Goal: Task Accomplishment & Management: Manage account settings

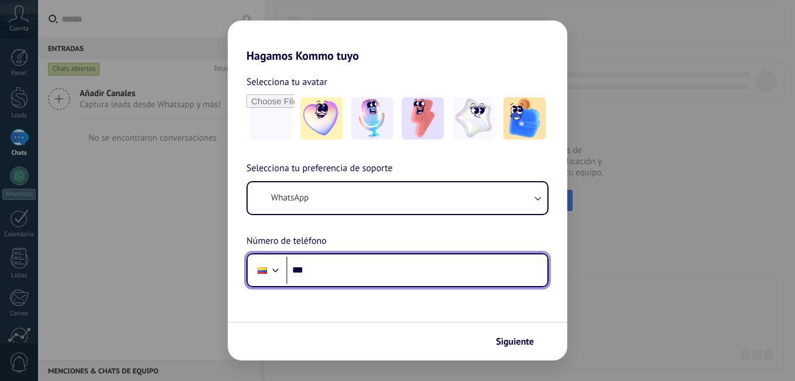
click at [444, 261] on input "***" at bounding box center [416, 270] width 261 height 27
click at [415, 273] on input "***" at bounding box center [416, 270] width 261 height 27
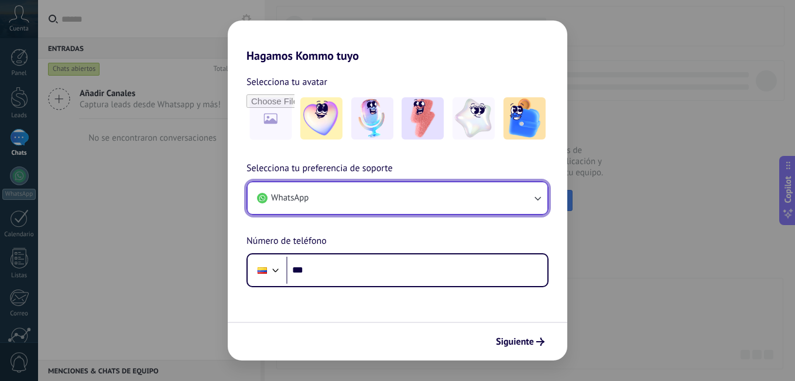
click at [478, 209] on button "WhatsApp" at bounding box center [398, 198] width 300 height 32
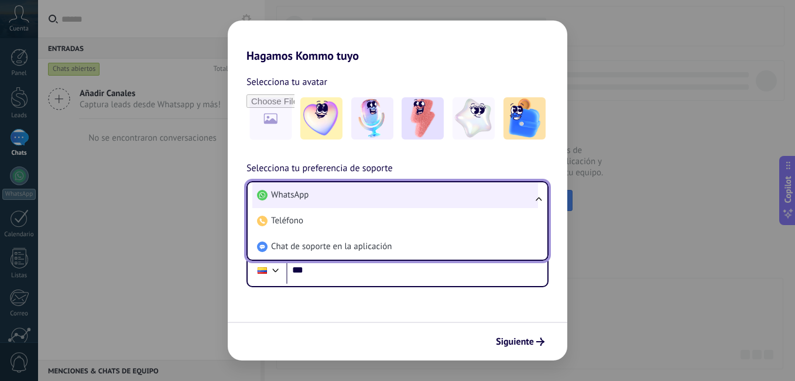
click at [478, 206] on li "WhatsApp" at bounding box center [395, 195] width 286 height 26
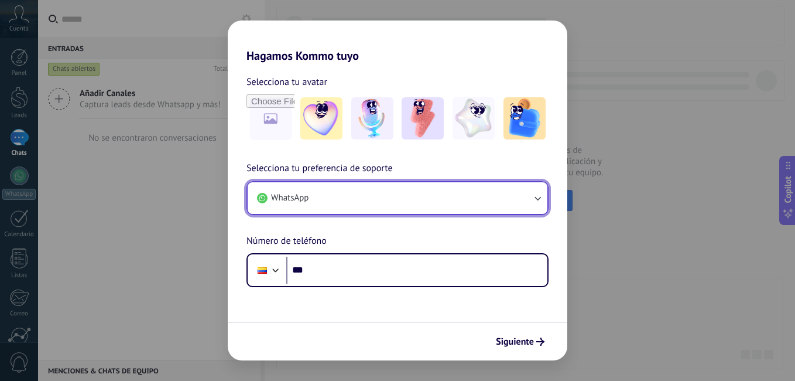
click at [478, 206] on button "WhatsApp" at bounding box center [398, 198] width 300 height 32
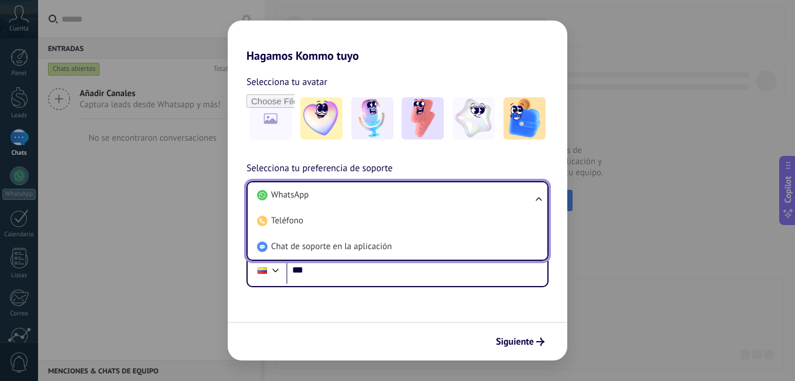
click at [478, 206] on li "WhatsApp" at bounding box center [395, 195] width 286 height 26
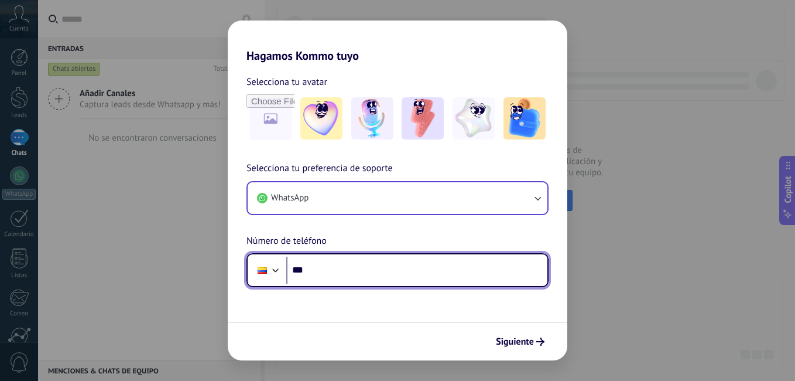
click at [470, 261] on input "***" at bounding box center [416, 270] width 261 height 27
type input "**********"
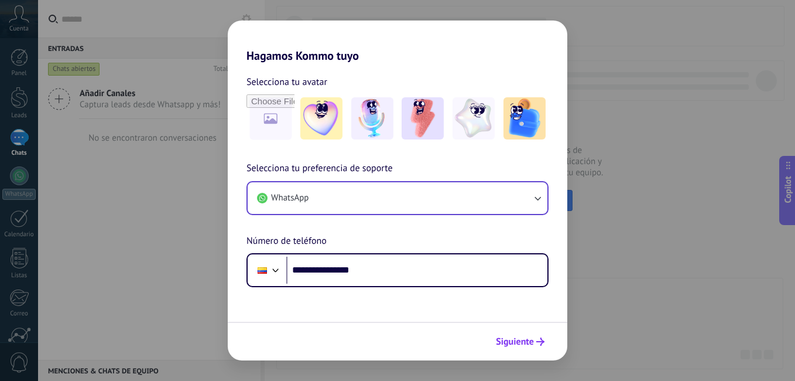
click at [531, 340] on span "Siguiente" at bounding box center [515, 341] width 38 height 8
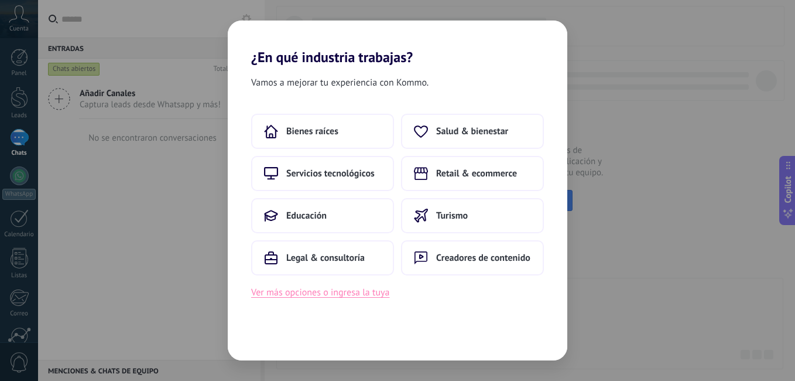
click at [368, 299] on button "Ver más opciones o ingresa la tuya" at bounding box center [320, 292] width 138 height 15
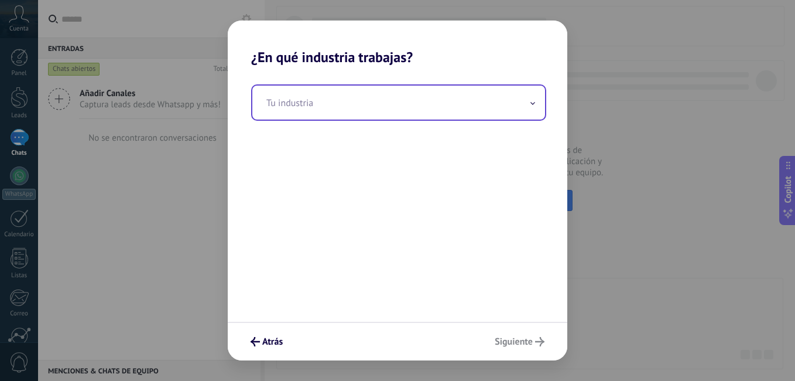
click at [328, 91] on input "text" at bounding box center [398, 103] width 293 height 34
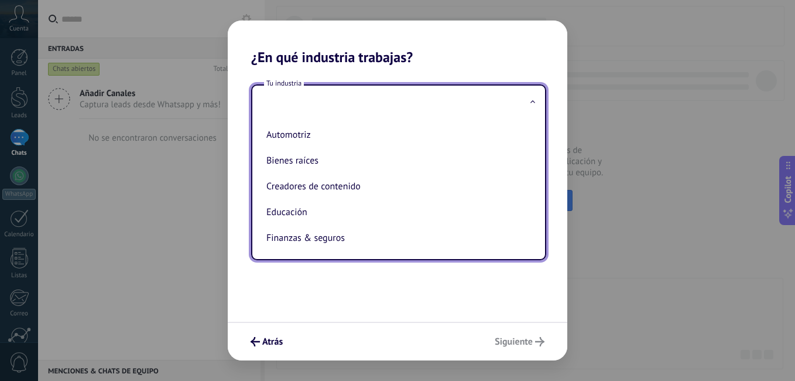
click at [328, 94] on input "text" at bounding box center [398, 103] width 293 height 34
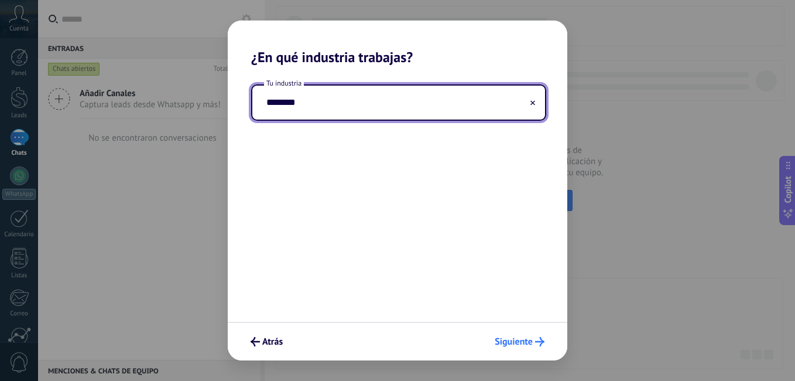
type input "********"
click at [527, 347] on button "Siguiente" at bounding box center [520, 341] width 60 height 20
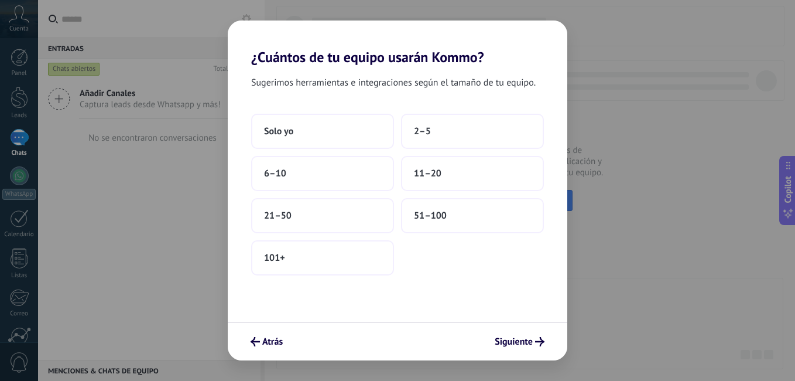
drag, startPoint x: 362, startPoint y: 127, endPoint x: 466, endPoint y: 303, distance: 205.0
click at [466, 302] on div "Sugerimos herramientas e integraciones según el tamaño de tu equipo. Solo yo 2–…" at bounding box center [398, 194] width 340 height 256
click at [466, 303] on div "Sugerimos herramientas e integraciones según el tamaño de tu equipo. Solo yo 2–…" at bounding box center [398, 194] width 340 height 256
click at [344, 134] on button "Solo yo" at bounding box center [322, 131] width 143 height 35
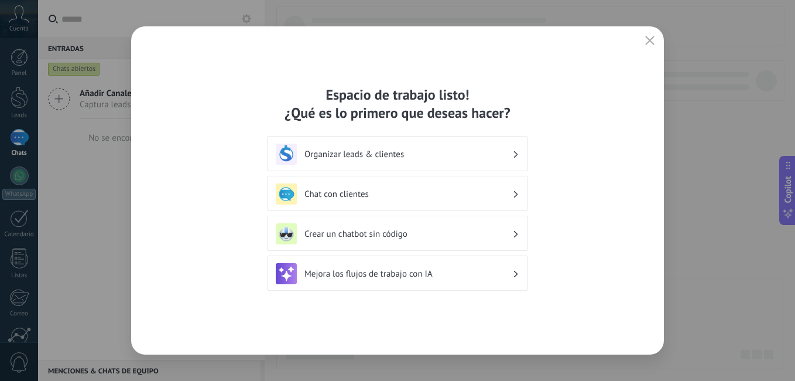
click at [461, 203] on div "Chat con clientes" at bounding box center [398, 193] width 244 height 21
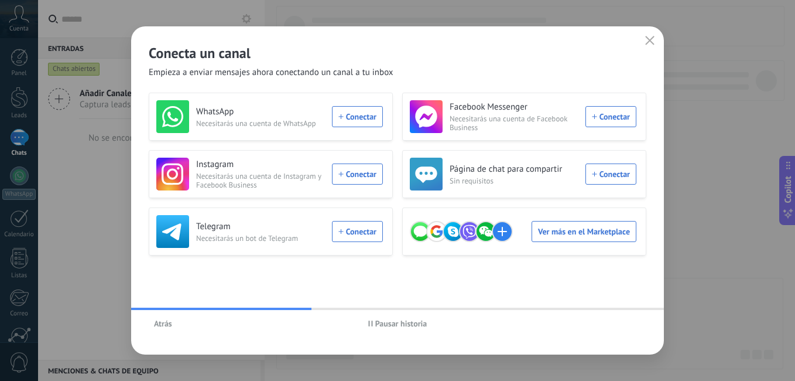
click at [172, 322] on span "Atrás" at bounding box center [163, 323] width 18 height 8
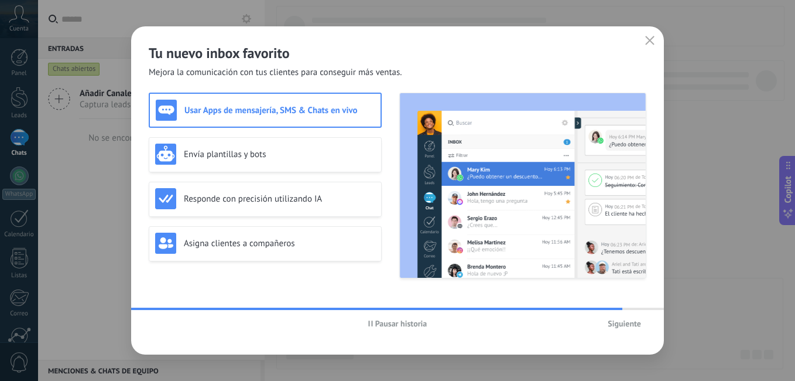
click at [640, 325] on span "Siguiente" at bounding box center [624, 323] width 33 height 8
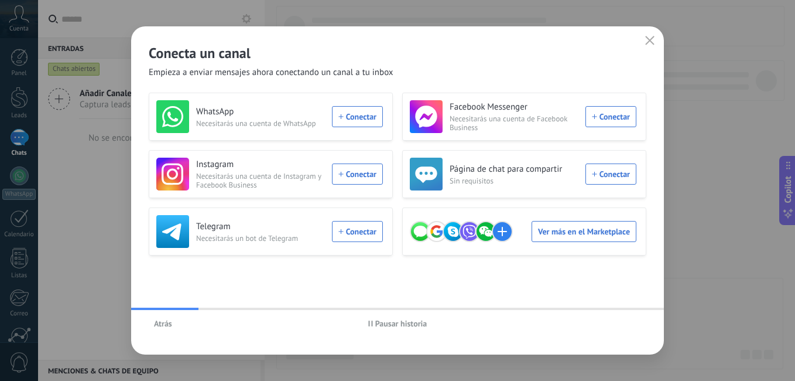
click at [372, 112] on div "WhatsApp Necesitarás una cuenta de WhatsApp Conectar" at bounding box center [269, 116] width 227 height 33
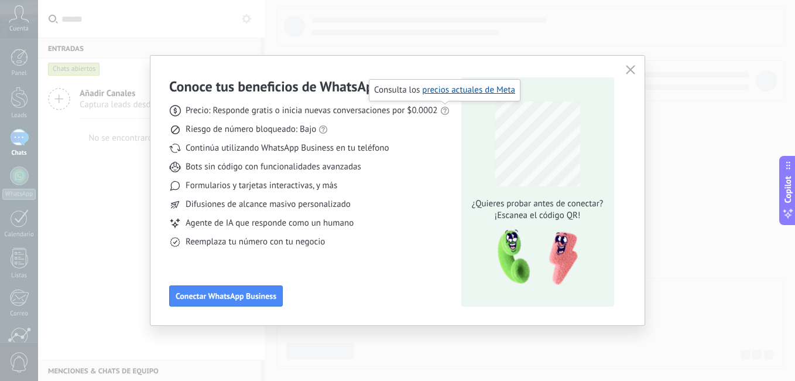
click at [448, 112] on use at bounding box center [444, 111] width 8 height 8
click at [447, 91] on link "precios actuales de Meta" at bounding box center [468, 89] width 93 height 11
click at [323, 131] on icon at bounding box center [323, 129] width 9 height 9
click at [324, 114] on link "las reglas de WhatsApp" at bounding box center [337, 108] width 87 height 11
click at [252, 292] on span "Conectar WhatsApp Business" at bounding box center [226, 296] width 101 height 8
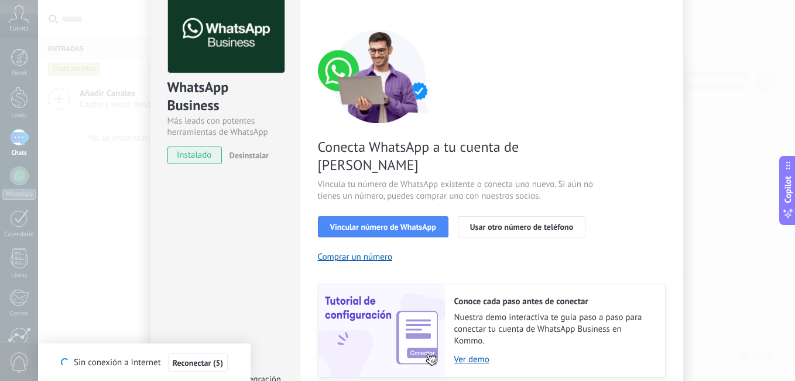
scroll to position [67, 0]
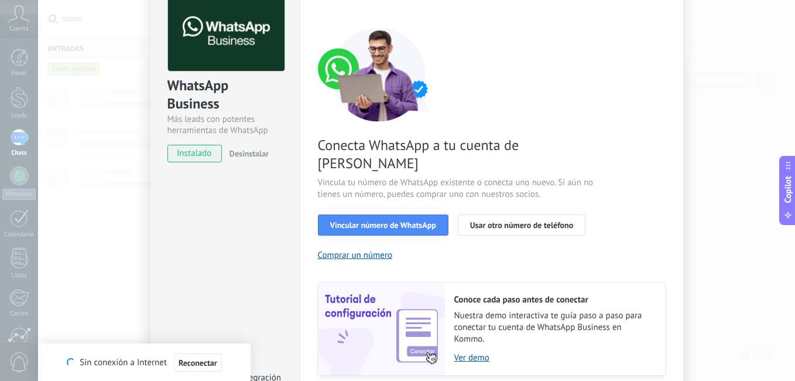
click at [790, 225] on button "Copilot" at bounding box center [788, 190] width 16 height 69
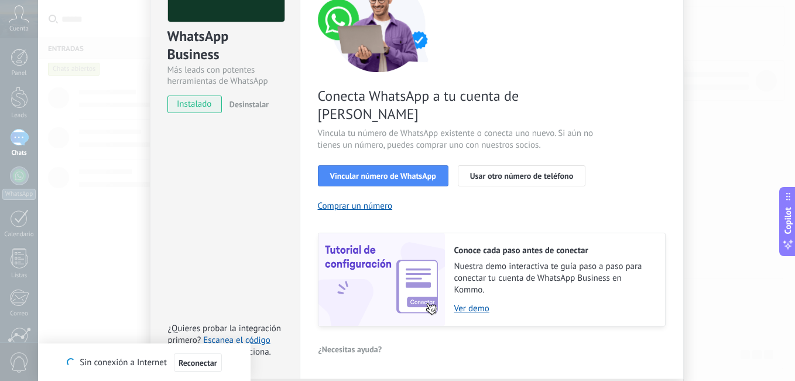
scroll to position [122, 0]
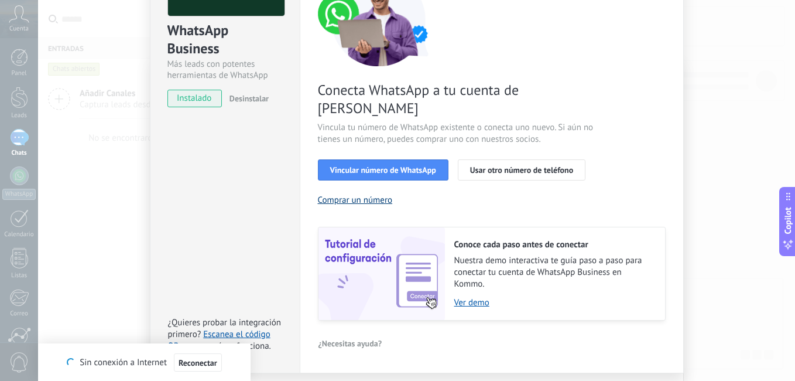
drag, startPoint x: 354, startPoint y: 183, endPoint x: 336, endPoint y: 176, distance: 19.5
click at [346, 202] on div "Conecta WhatsApp a tu cuenta de Kommo Vincula tu número de WhatsApp existente o…" at bounding box center [492, 146] width 348 height 348
click at [336, 194] on button "Comprar un número" at bounding box center [355, 199] width 75 height 11
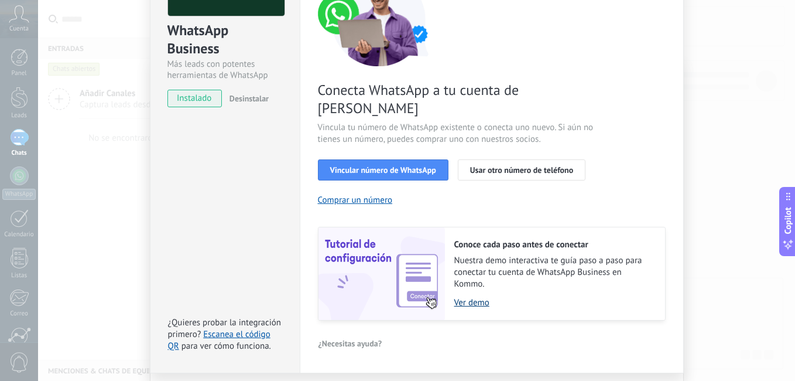
click at [474, 297] on link "Ver demo" at bounding box center [553, 302] width 199 height 11
drag, startPoint x: 797, startPoint y: 122, endPoint x: 795, endPoint y: 188, distance: 66.2
click at [795, 119] on html ".abccls-1,.abccls-2{fill-rule:evenodd}.abccls-2{fill:#fff} .abfcls-1{fill:none}…" at bounding box center [397, 190] width 795 height 381
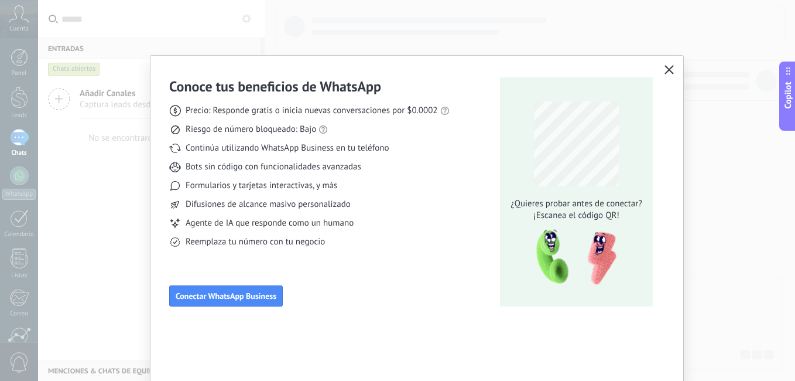
scroll to position [0, 0]
click at [665, 72] on use "button" at bounding box center [669, 69] width 9 height 9
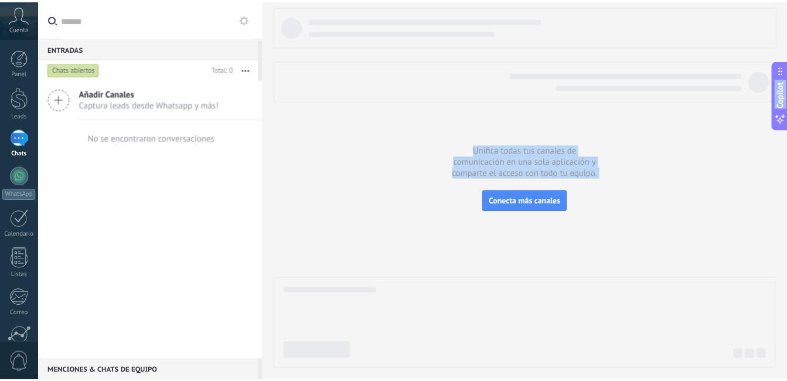
scroll to position [107, 0]
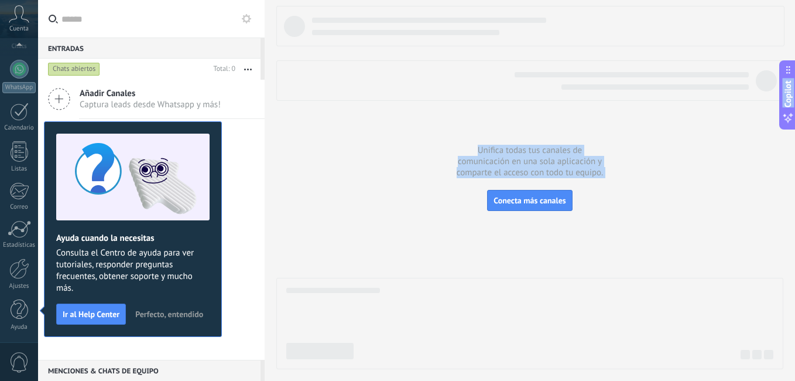
click at [18, 25] on span "Cuenta" at bounding box center [18, 29] width 19 height 8
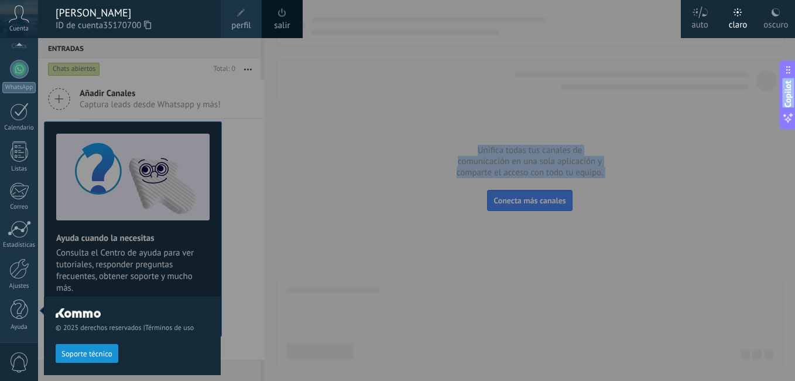
drag, startPoint x: 245, startPoint y: 15, endPoint x: 248, endPoint y: 61, distance: 46.9
click at [245, 15] on span at bounding box center [241, 12] width 13 height 13
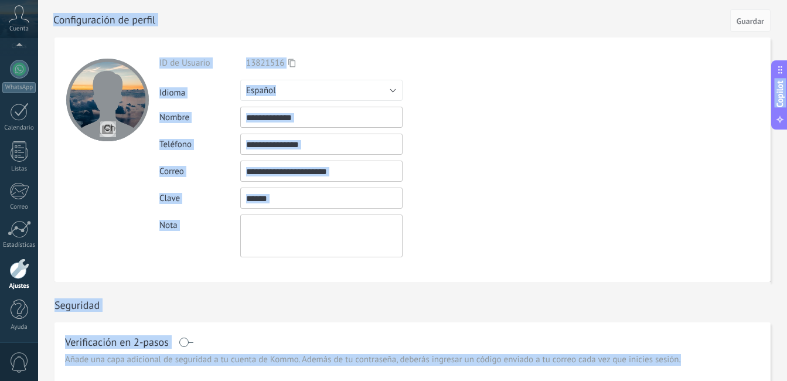
click at [302, 110] on input "**********" at bounding box center [321, 117] width 162 height 21
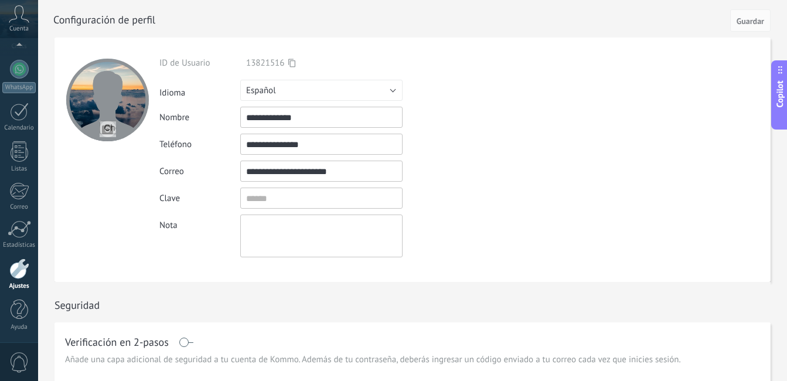
click at [309, 115] on input "**********" at bounding box center [321, 117] width 162 height 21
drag, startPoint x: 309, startPoint y: 115, endPoint x: 183, endPoint y: 112, distance: 126.0
click at [183, 112] on div "**********" at bounding box center [348, 117] width 378 height 21
type input "**********"
click at [743, 15] on button "Guardar" at bounding box center [750, 20] width 40 height 22
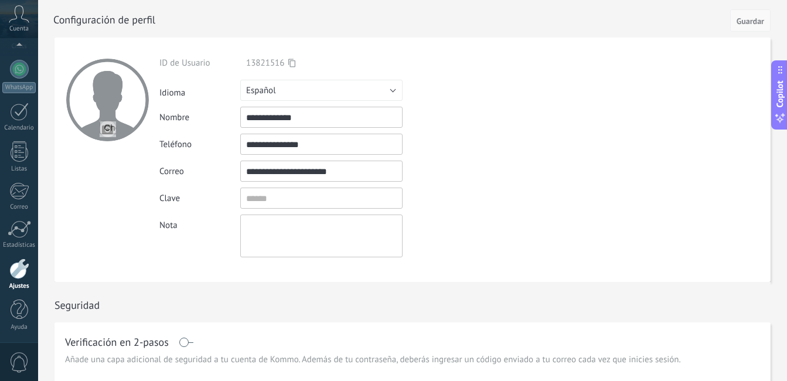
click at [742, 14] on button "Guardar" at bounding box center [750, 20] width 40 height 22
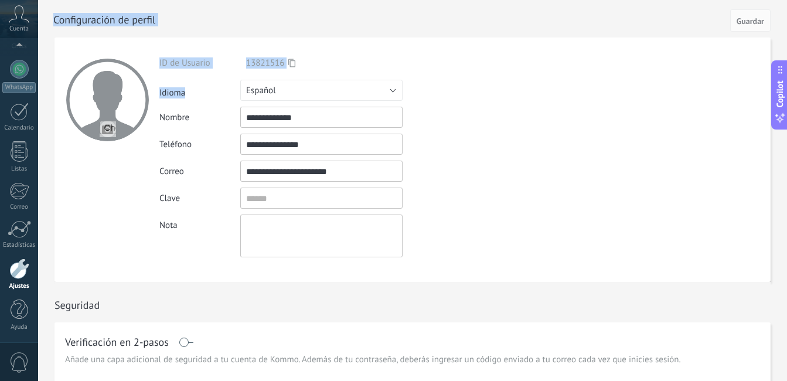
drag, startPoint x: 57, startPoint y: 25, endPoint x: 347, endPoint y: 104, distance: 299.8
drag, startPoint x: 347, startPoint y: 104, endPoint x: 480, endPoint y: 145, distance: 139.3
click at [480, 145] on div "**********" at bounding box center [348, 144] width 378 height 21
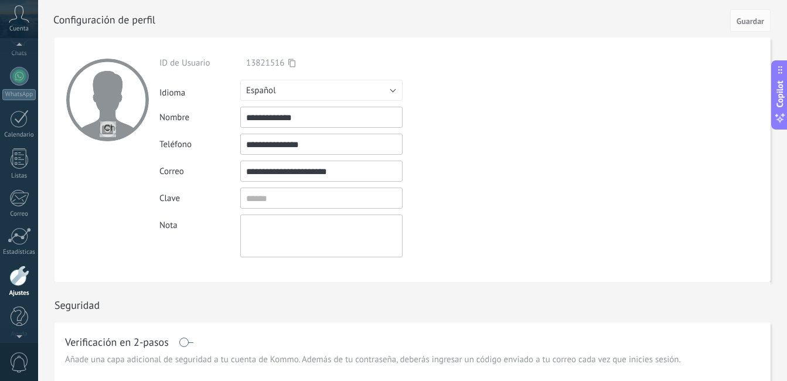
click at [18, 45] on div at bounding box center [19, 47] width 38 height 18
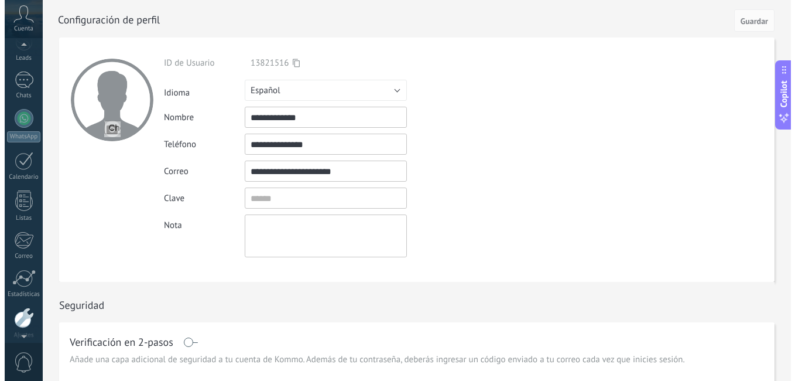
scroll to position [56, 0]
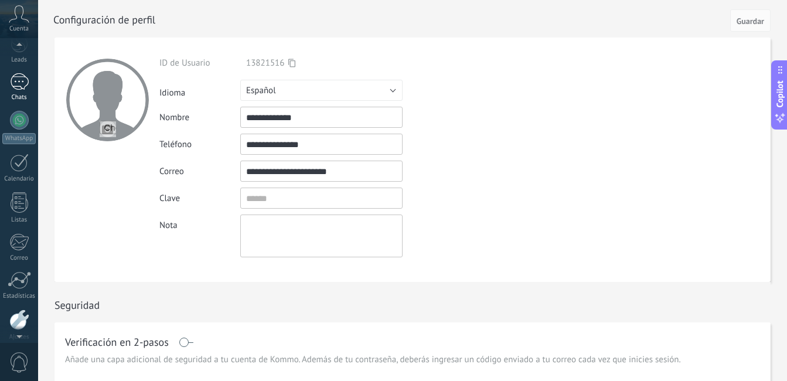
click at [22, 84] on div at bounding box center [19, 81] width 19 height 17
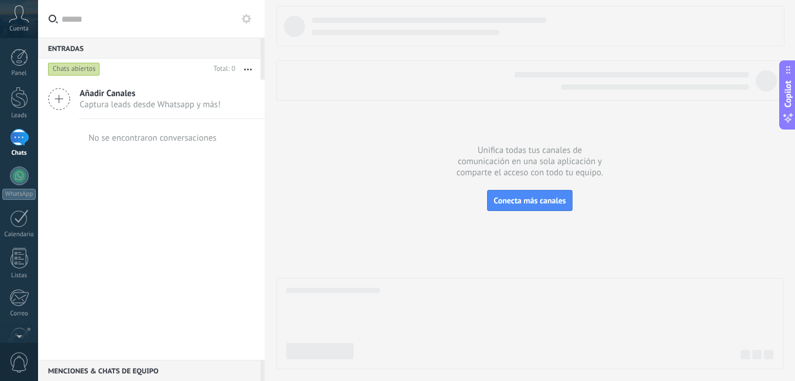
click at [18, 11] on icon at bounding box center [19, 14] width 20 height 18
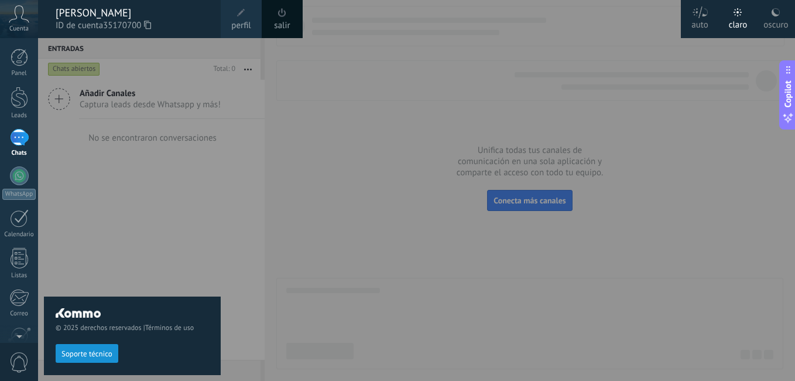
click at [398, 81] on div at bounding box center [435, 190] width 795 height 381
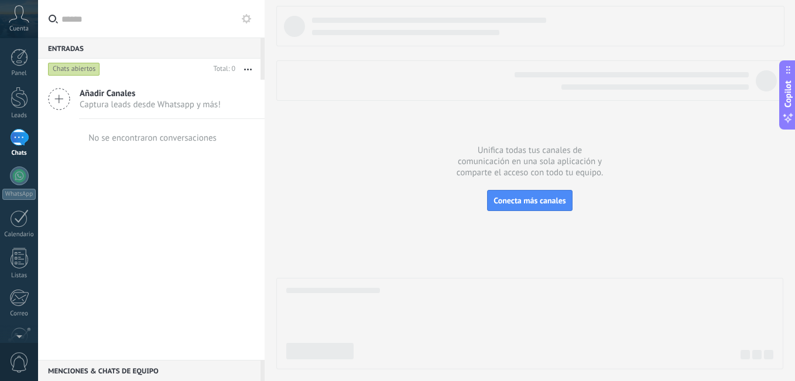
click at [23, 19] on use at bounding box center [19, 13] width 20 height 17
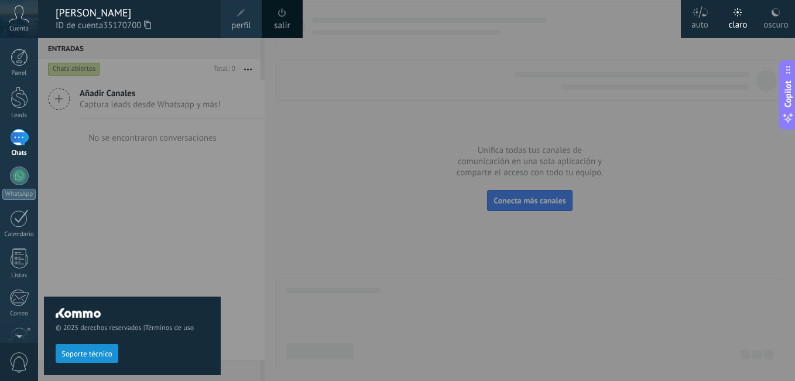
click at [484, 54] on div at bounding box center [435, 190] width 795 height 381
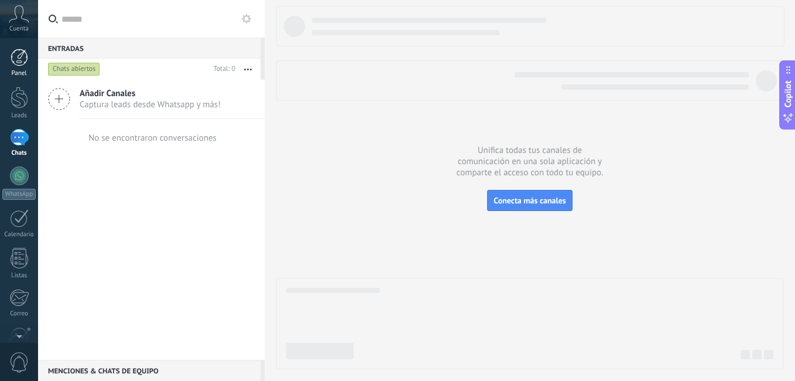
click at [25, 63] on div at bounding box center [20, 58] width 18 height 18
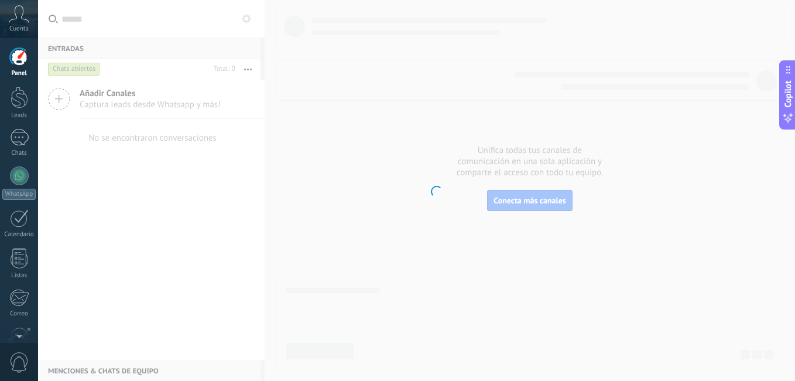
click at [30, 22] on div "Cuenta" at bounding box center [19, 19] width 38 height 38
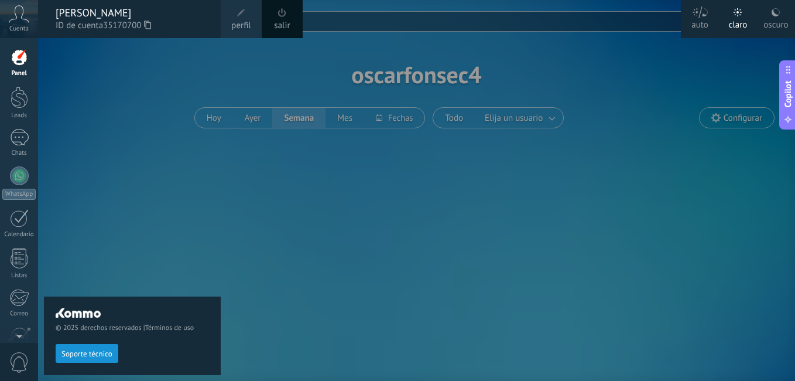
click at [426, 104] on div at bounding box center [435, 190] width 795 height 381
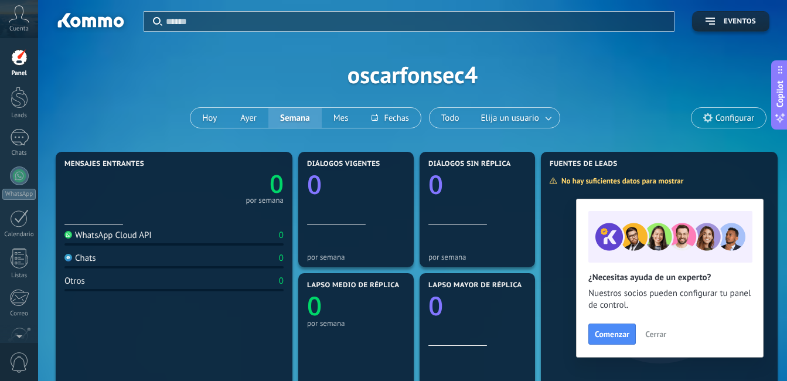
click at [18, 18] on icon at bounding box center [19, 14] width 20 height 18
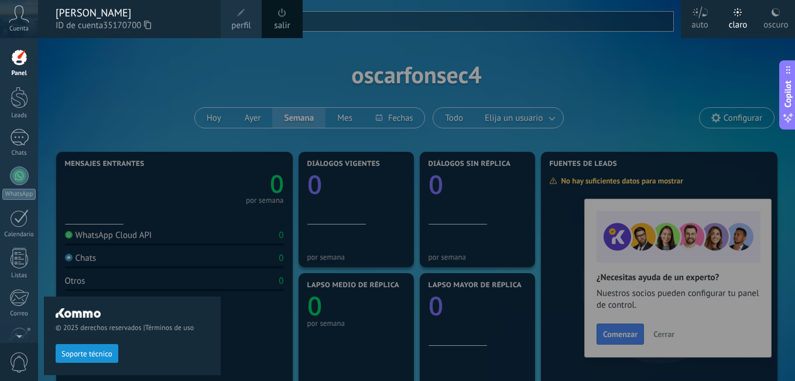
click at [25, 67] on link "Panel" at bounding box center [19, 63] width 38 height 29
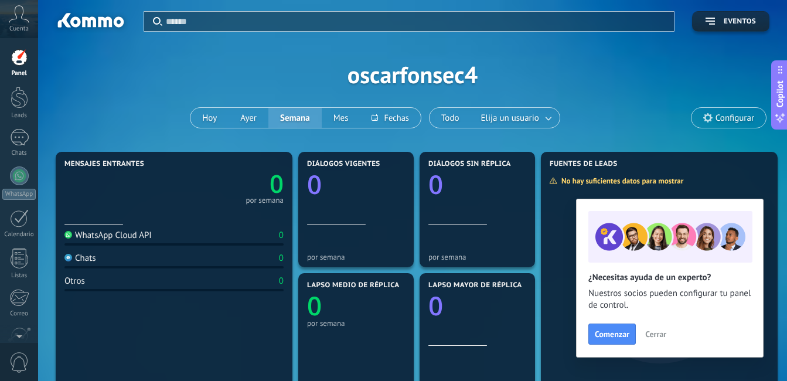
click at [654, 335] on span "Cerrar" at bounding box center [655, 334] width 21 height 8
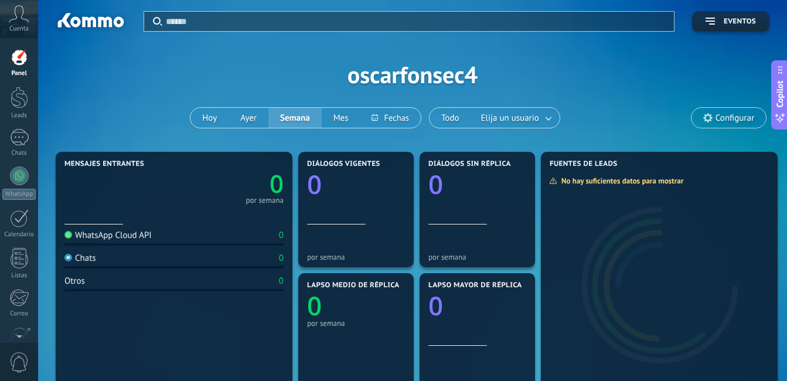
click at [21, 18] on icon at bounding box center [19, 14] width 20 height 18
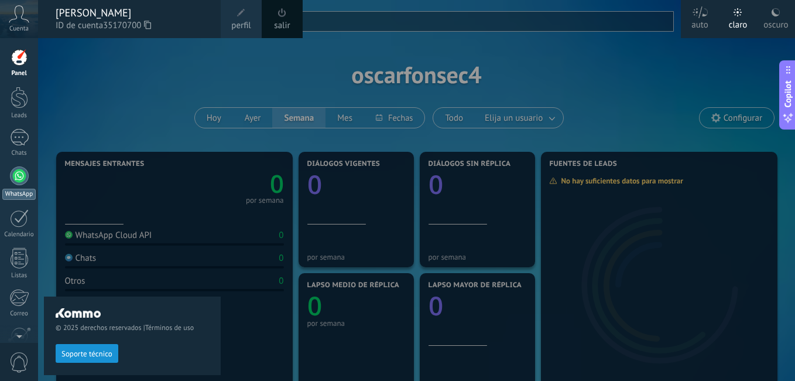
click at [20, 191] on div "WhatsApp" at bounding box center [18, 194] width 33 height 11
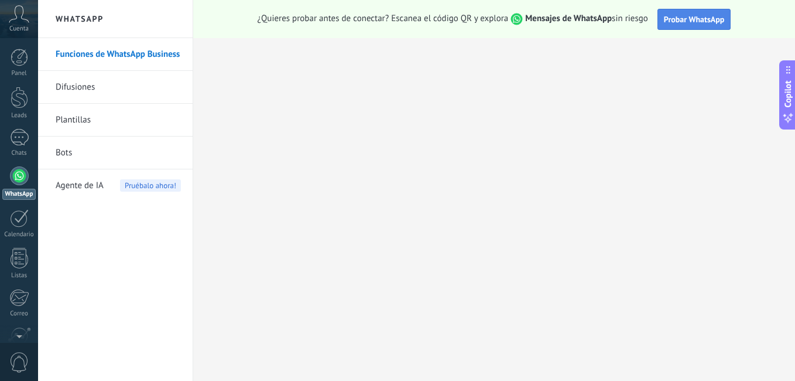
click at [675, 20] on span "Probar WhatsApp" at bounding box center [694, 19] width 61 height 11
